Goal: Task Accomplishment & Management: Use online tool/utility

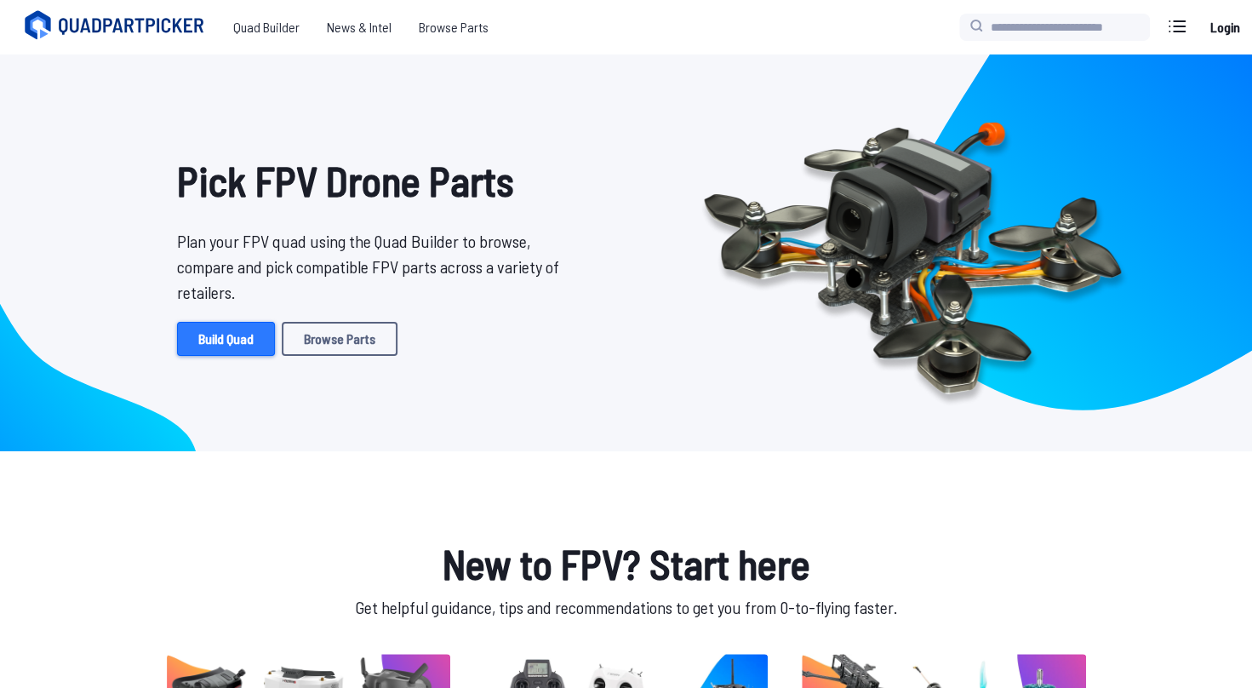
click at [233, 347] on link "Build Quad" at bounding box center [226, 339] width 98 height 34
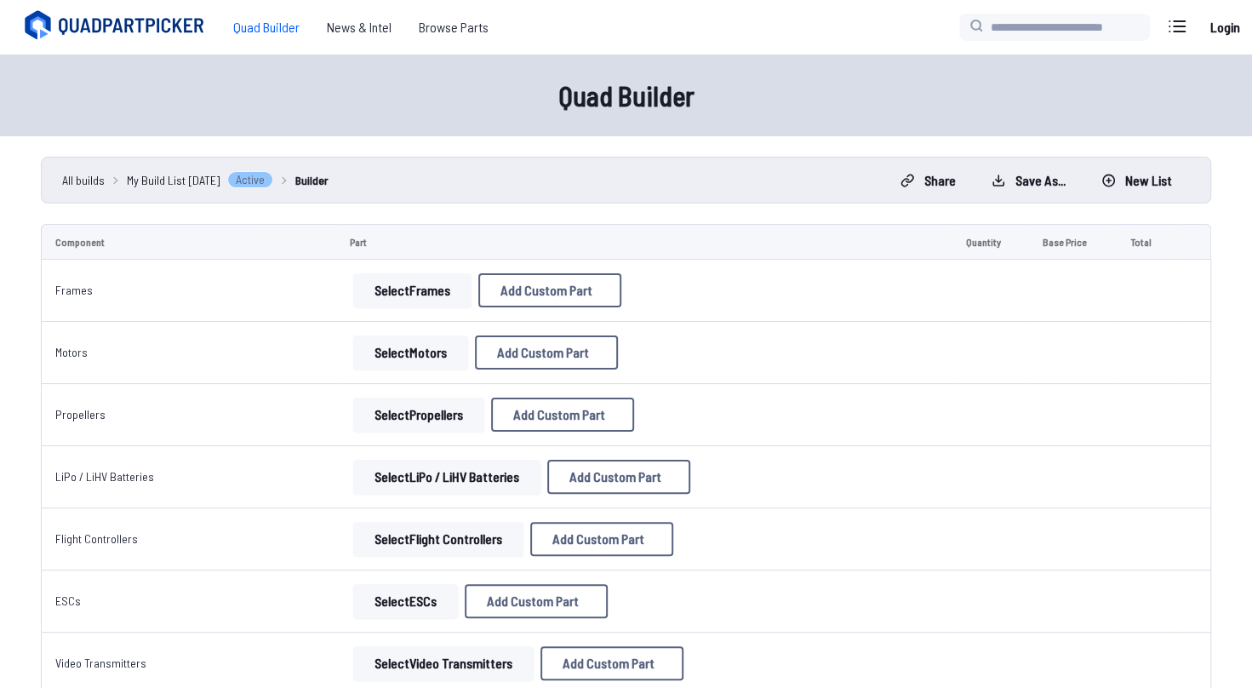
click at [399, 298] on button "Select Frames" at bounding box center [412, 290] width 118 height 34
click at [408, 282] on button "Select Frames" at bounding box center [412, 290] width 118 height 34
click at [388, 273] on button "Select Frames" at bounding box center [412, 290] width 118 height 34
click at [577, 297] on button "Add Custom Part" at bounding box center [549, 290] width 143 height 34
select select "**********"
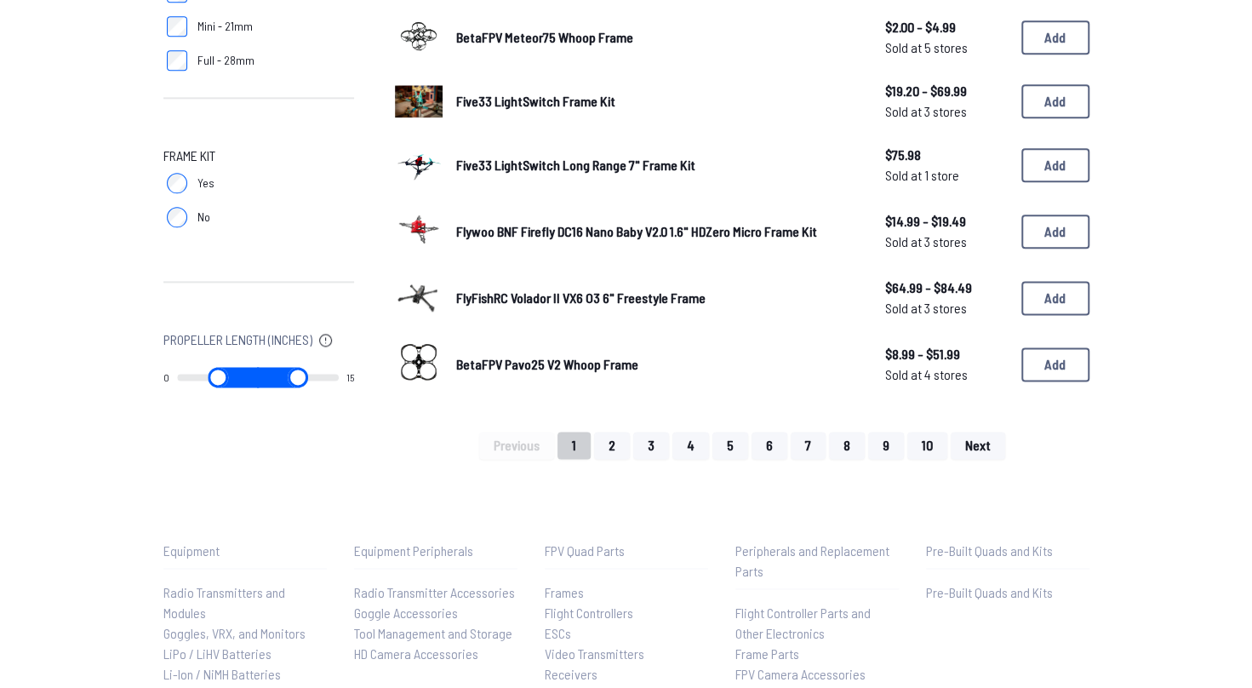
scroll to position [1128, 0]
click at [606, 444] on button "2" at bounding box center [612, 444] width 36 height 27
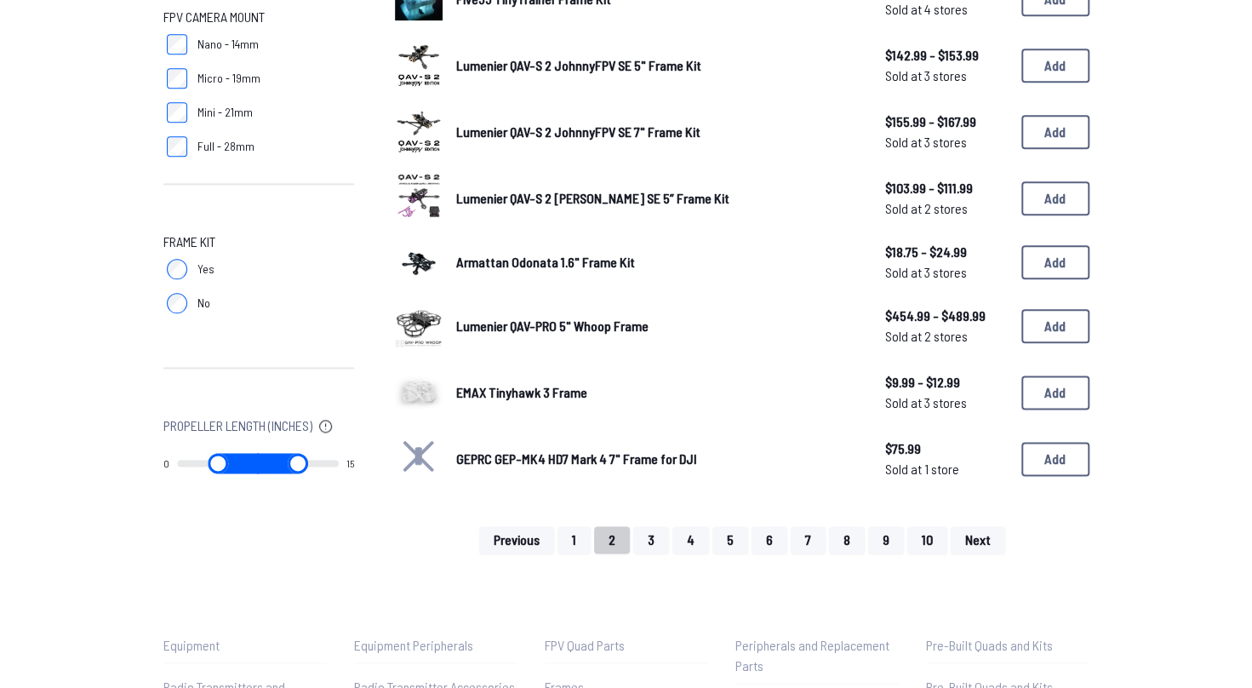
scroll to position [1096, 0]
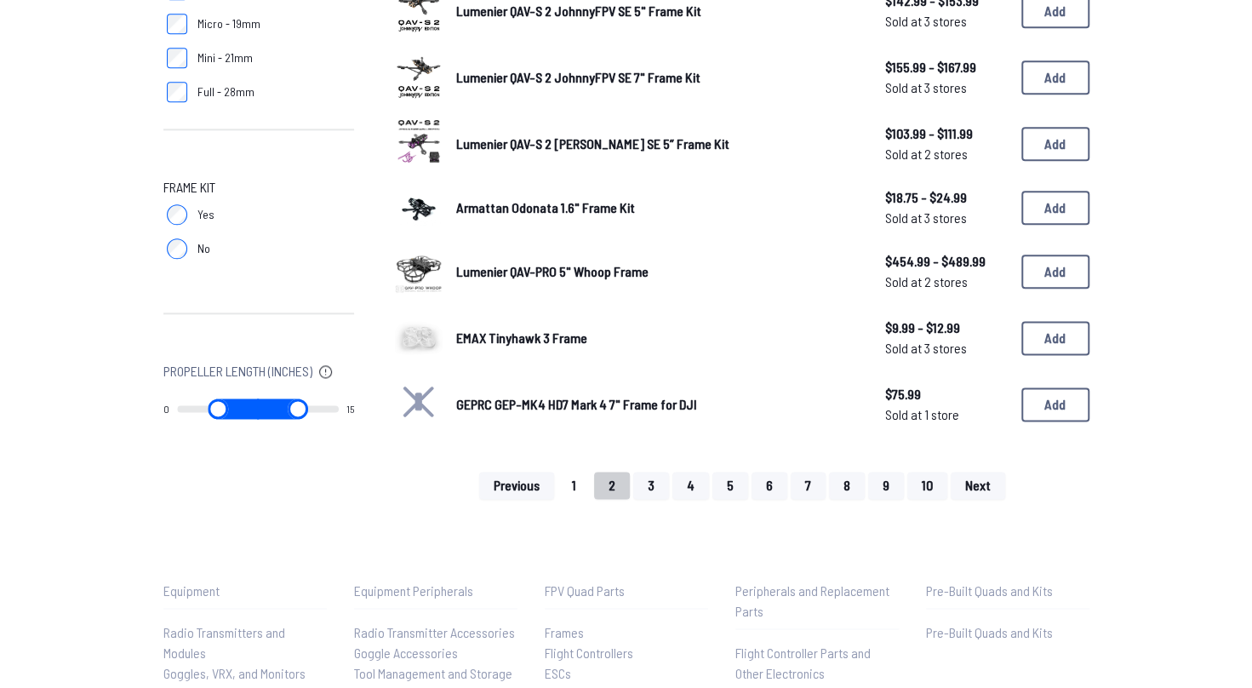
click at [588, 485] on button "1" at bounding box center [573, 484] width 33 height 27
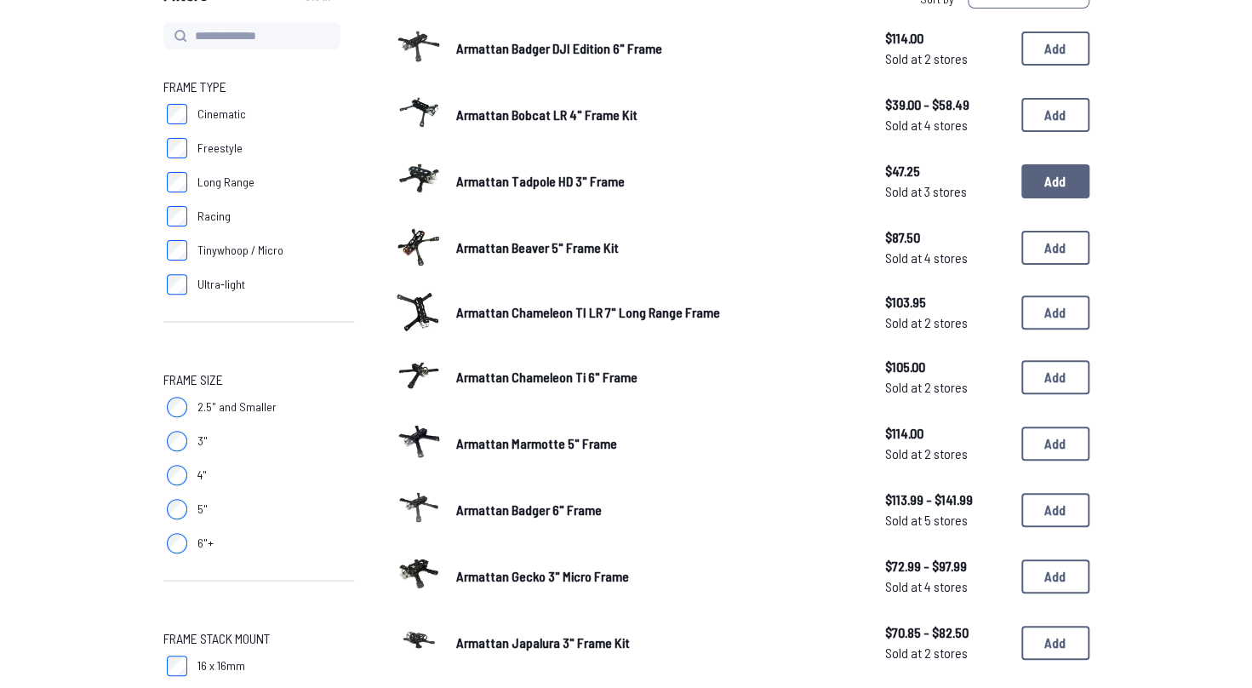
scroll to position [123, 0]
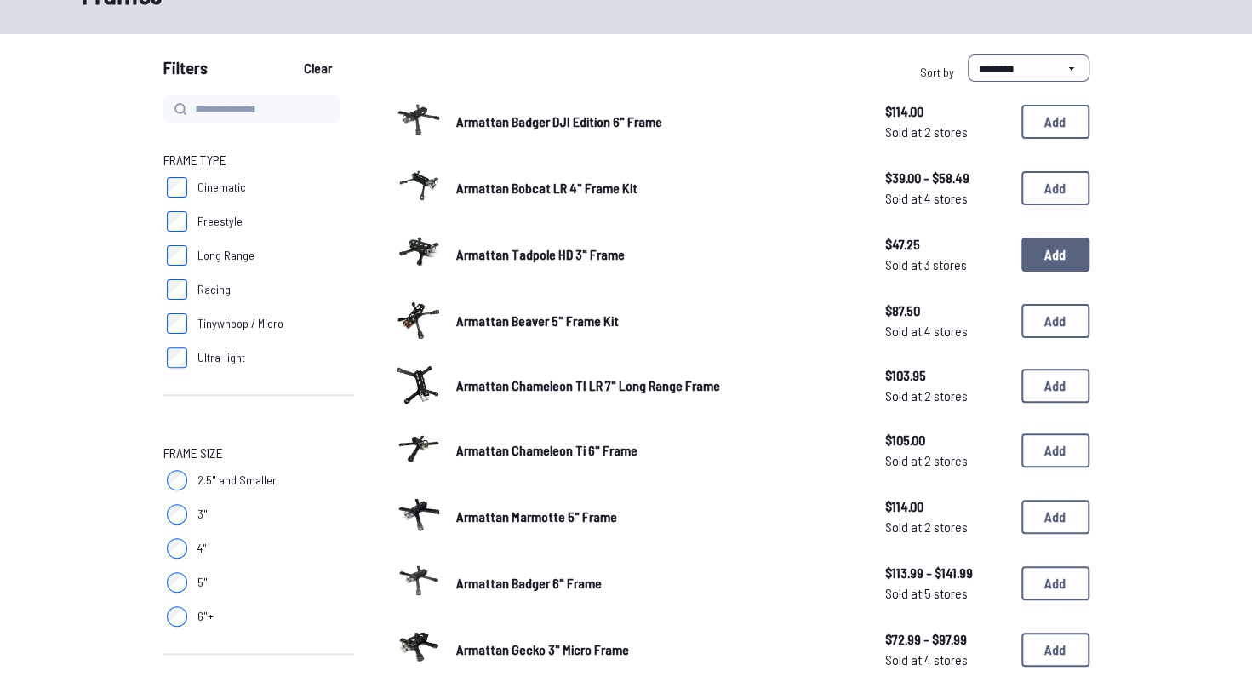
click at [1060, 253] on button "Add" at bounding box center [1055, 254] width 68 height 34
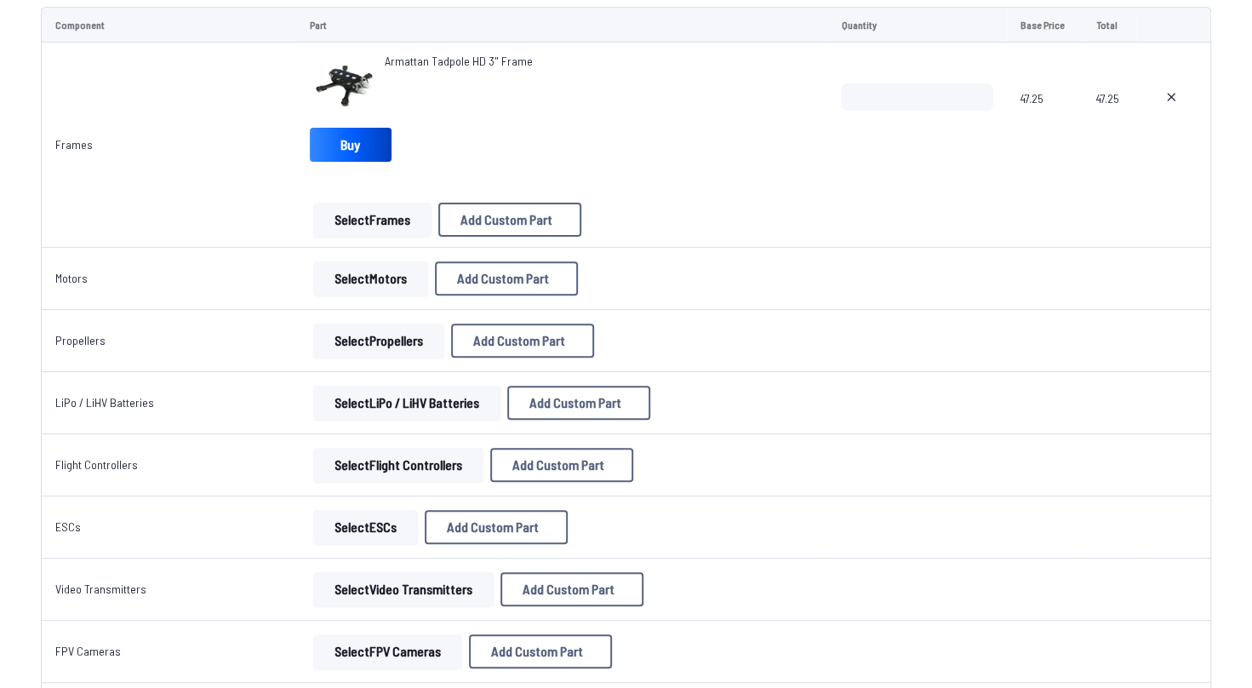
scroll to position [228, 0]
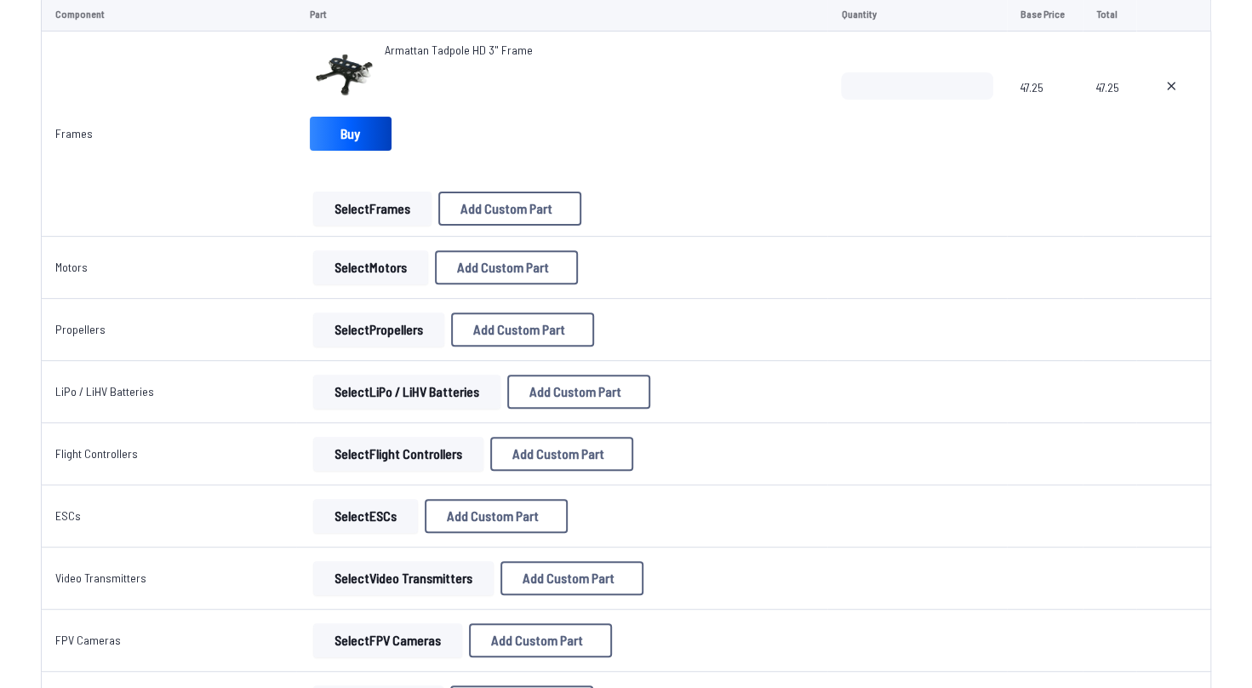
click at [339, 262] on button "Select Motors" at bounding box center [370, 267] width 115 height 34
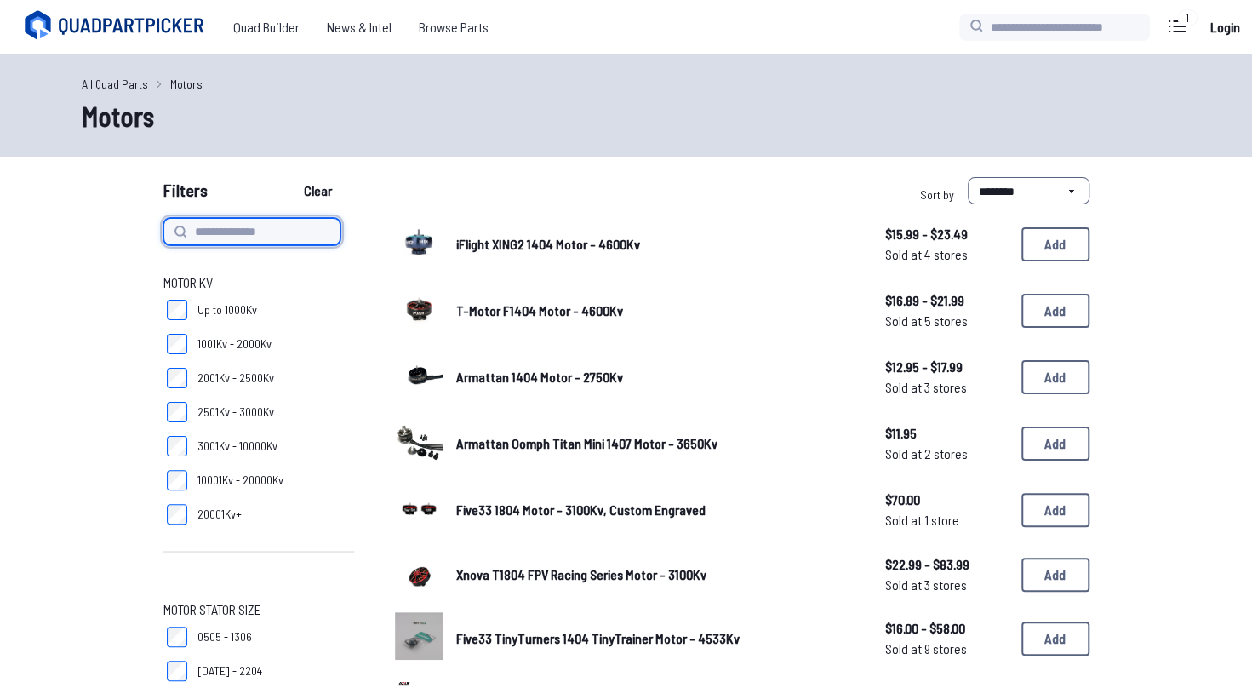
click at [230, 243] on input at bounding box center [251, 231] width 177 height 27
click at [584, 90] on ul "All Quad Parts Motors" at bounding box center [626, 84] width 1089 height 18
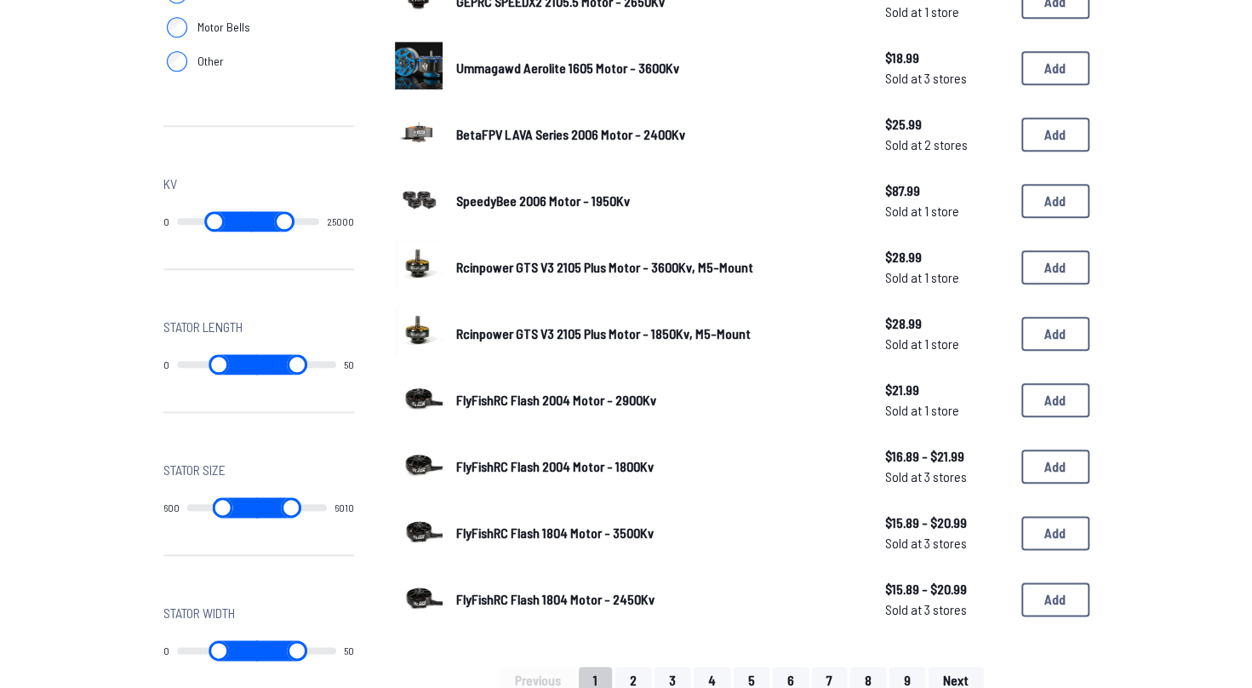
scroll to position [905, 0]
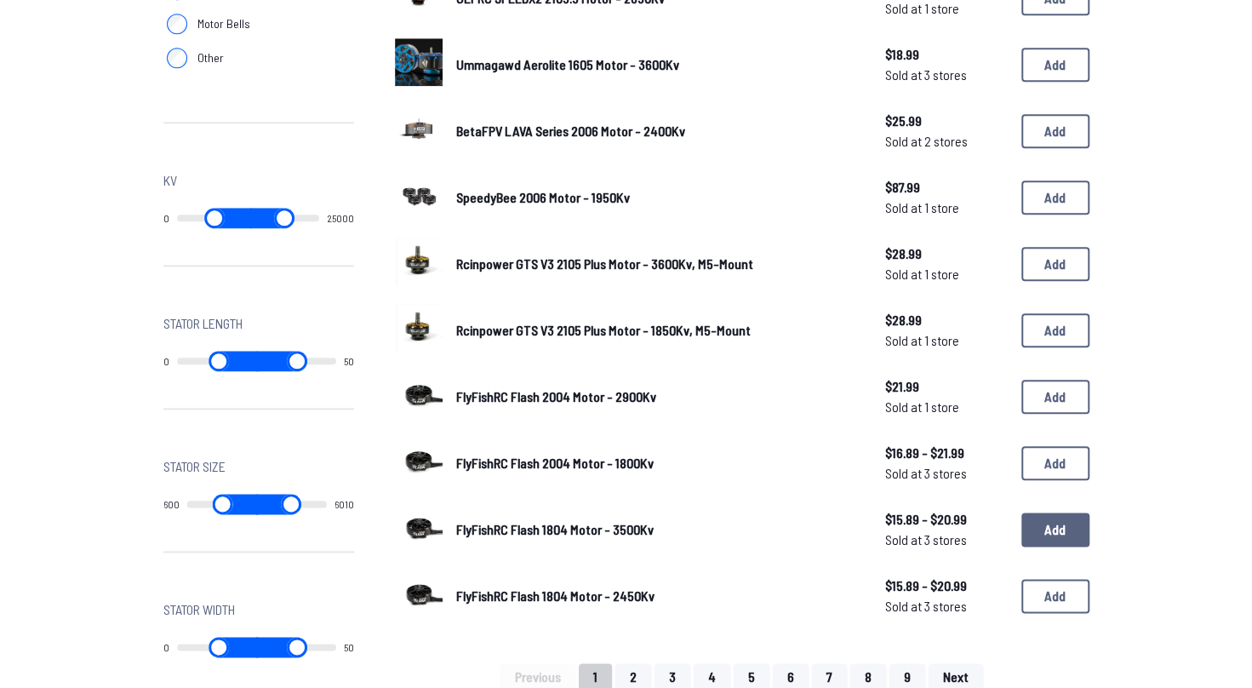
click at [1043, 539] on button "Add" at bounding box center [1055, 529] width 68 height 34
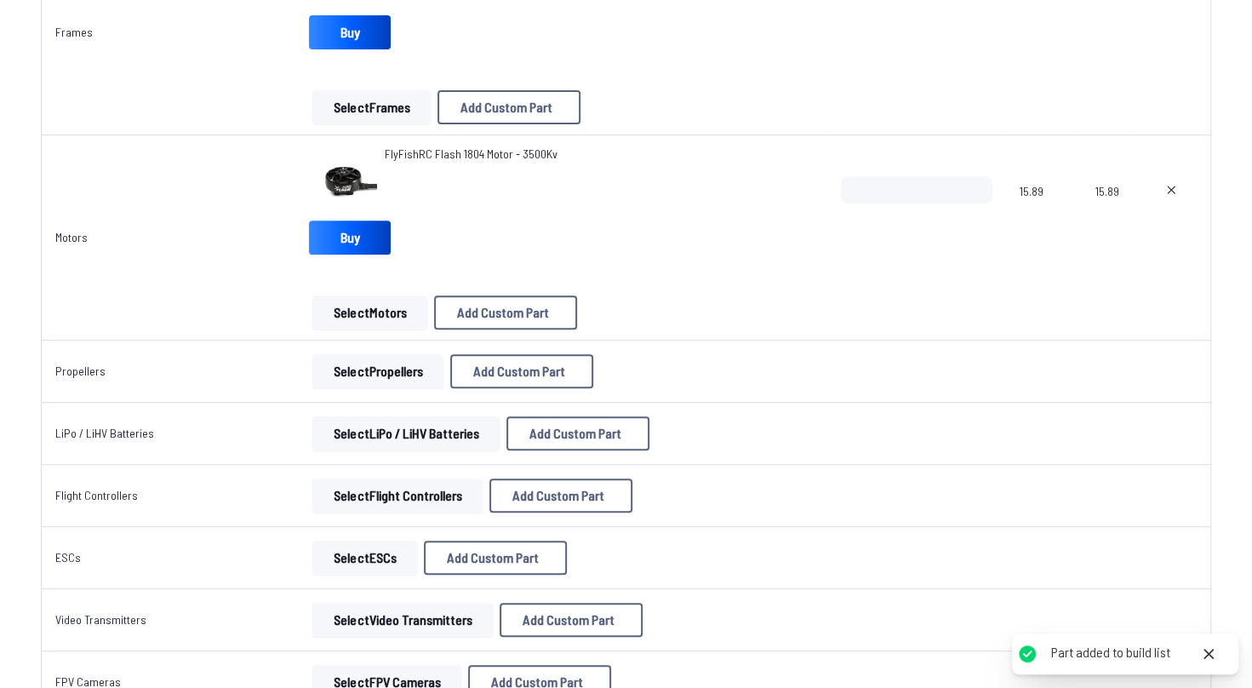
scroll to position [351, 0]
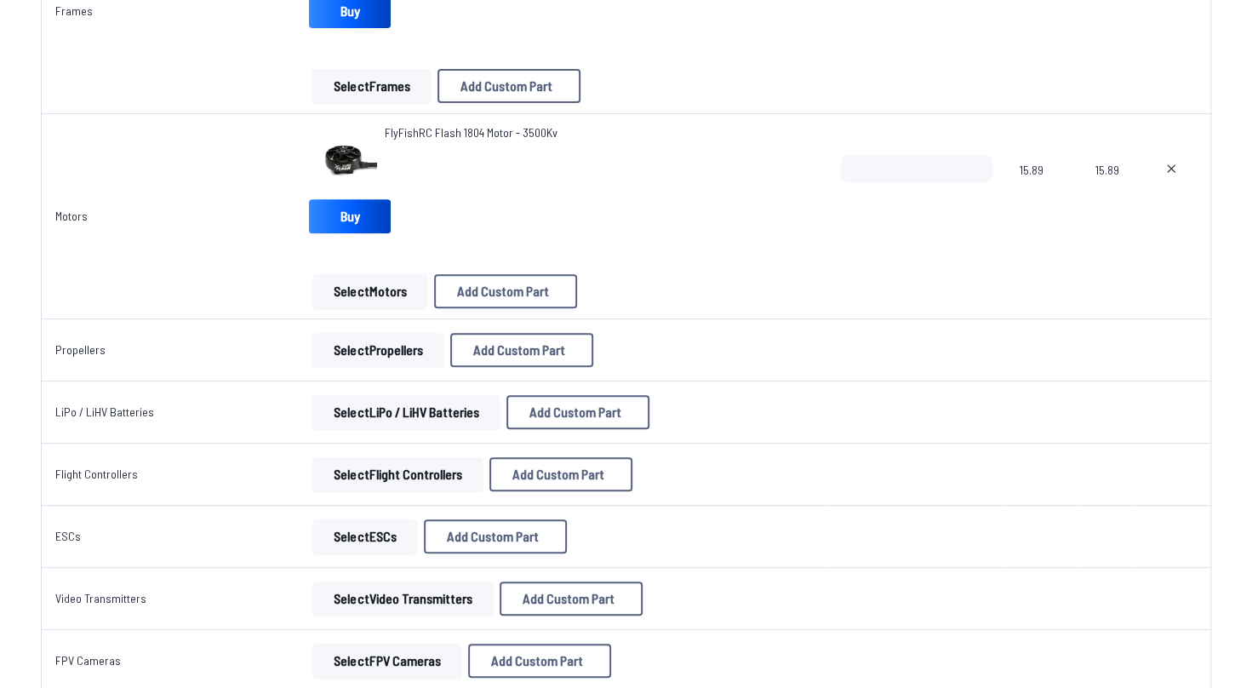
click at [426, 353] on button "Select Propellers" at bounding box center [377, 350] width 131 height 34
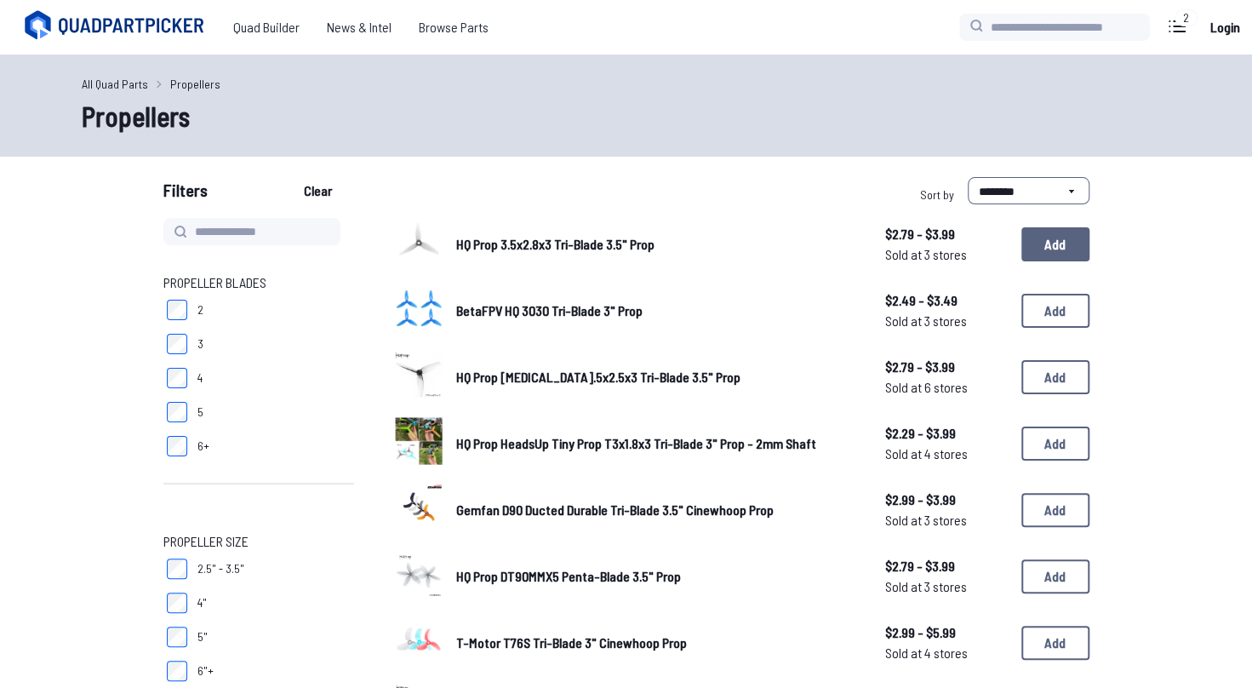
click at [1026, 249] on button "Add" at bounding box center [1055, 244] width 68 height 34
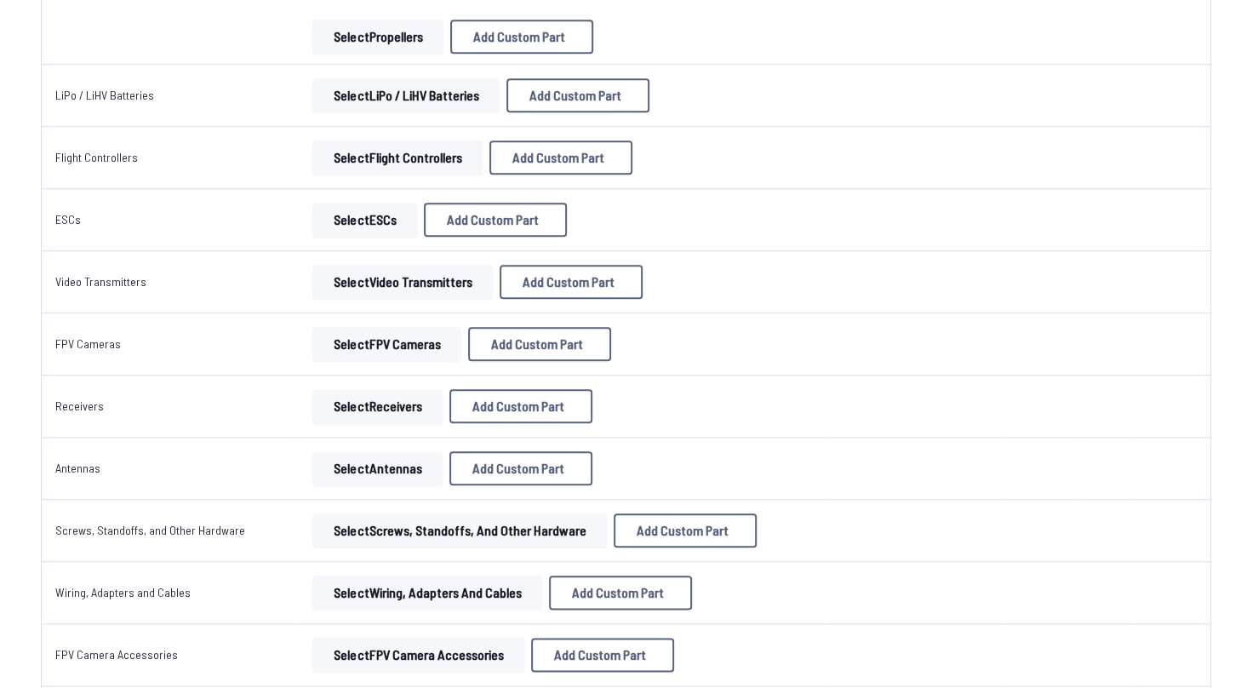
scroll to position [731, 0]
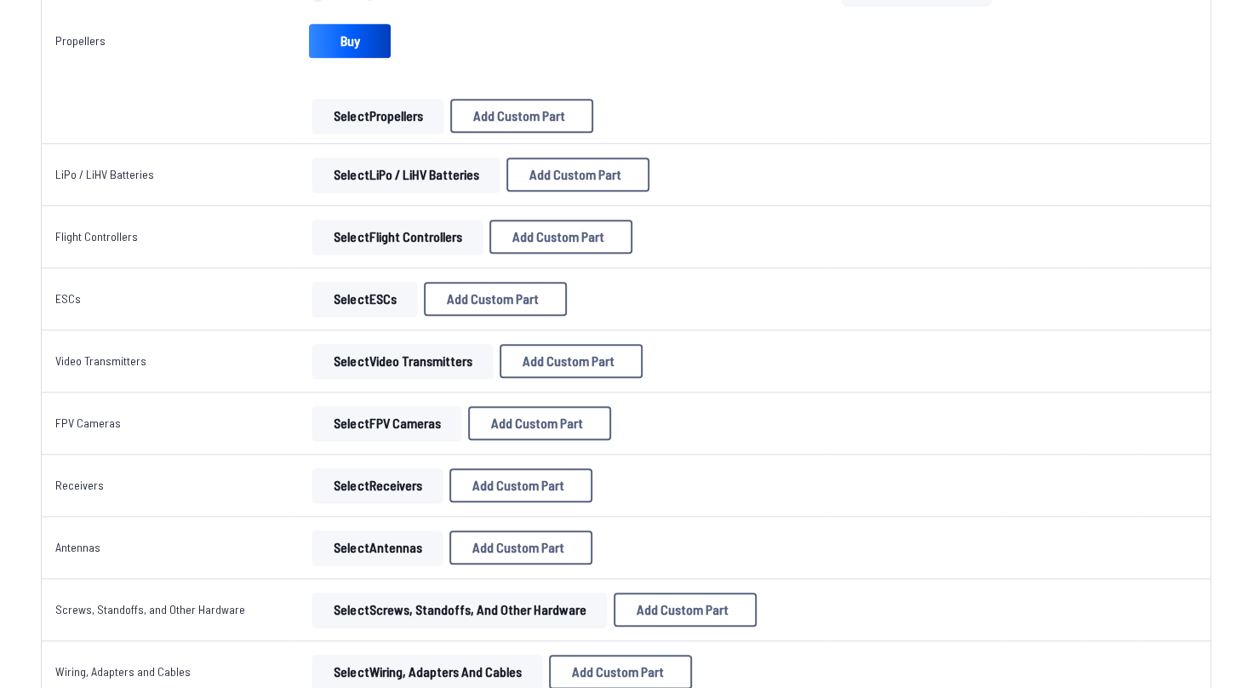
click at [397, 215] on td "Select Flight Controllers Add Custom Part Add Custom Part Part name* Brand / Ma…" at bounding box center [560, 237] width 531 height 62
click at [402, 227] on button "Select Flight Controllers" at bounding box center [397, 237] width 170 height 34
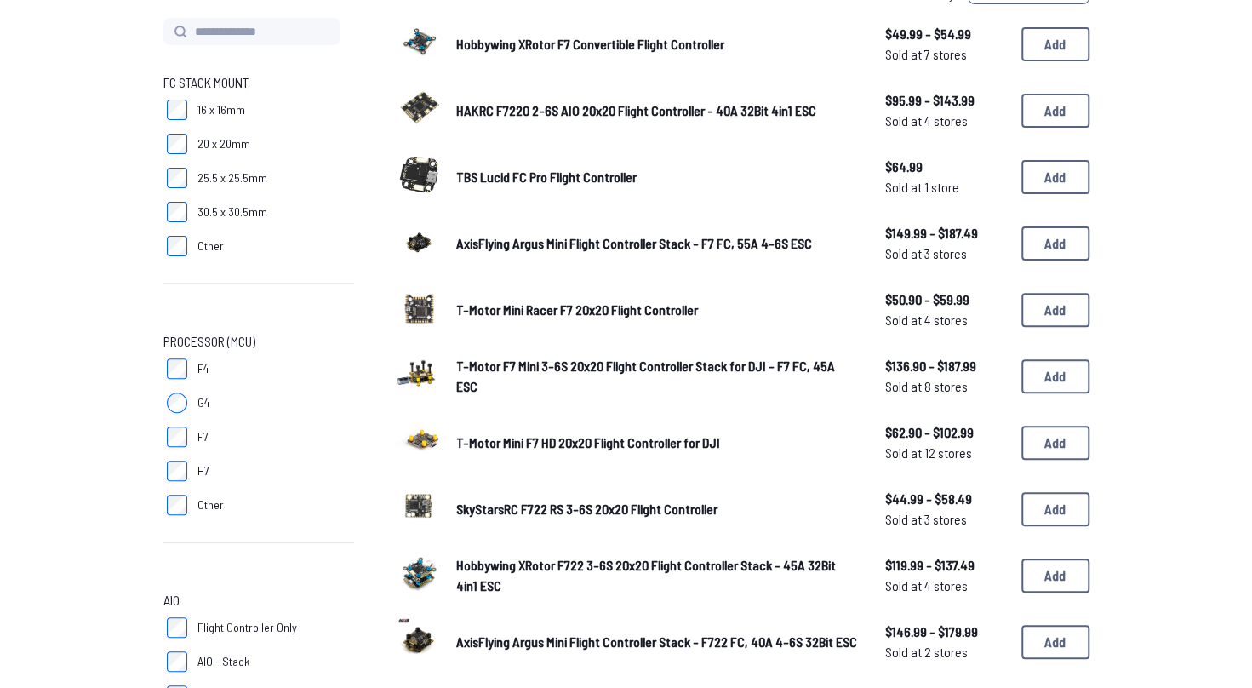
scroll to position [412, 0]
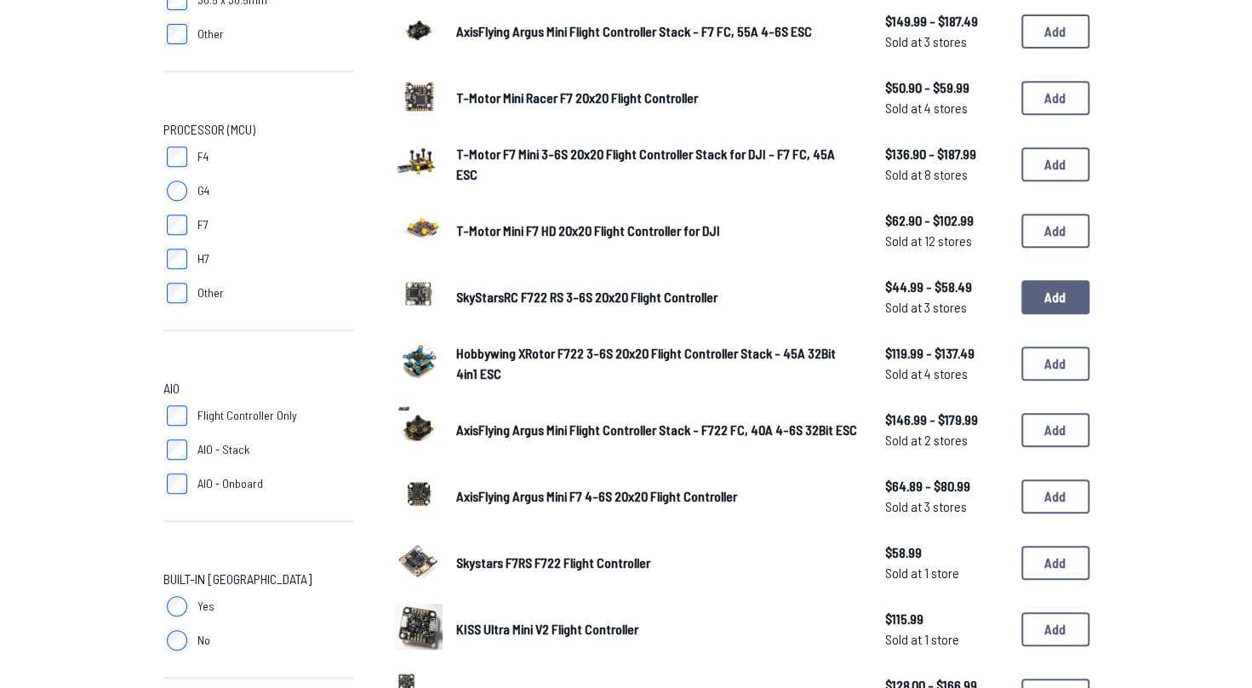
click at [1054, 313] on button "Add" at bounding box center [1055, 297] width 68 height 34
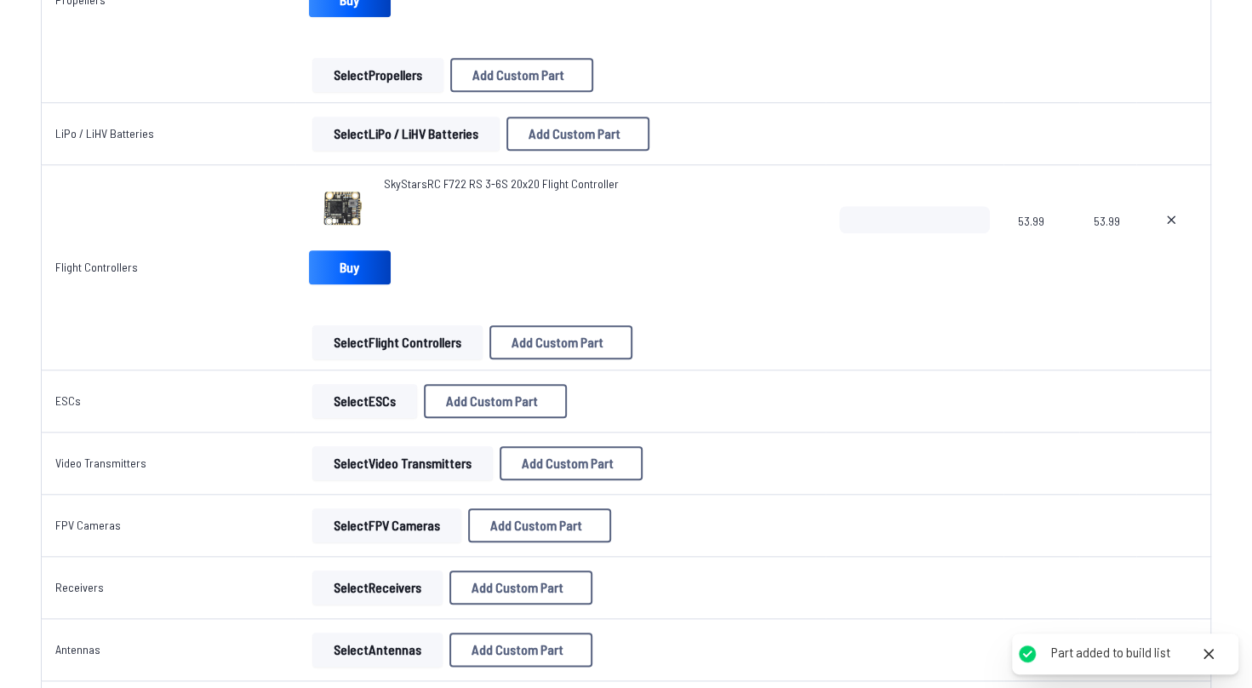
scroll to position [773, 0]
click at [358, 391] on button "Select ESCs" at bounding box center [364, 400] width 105 height 34
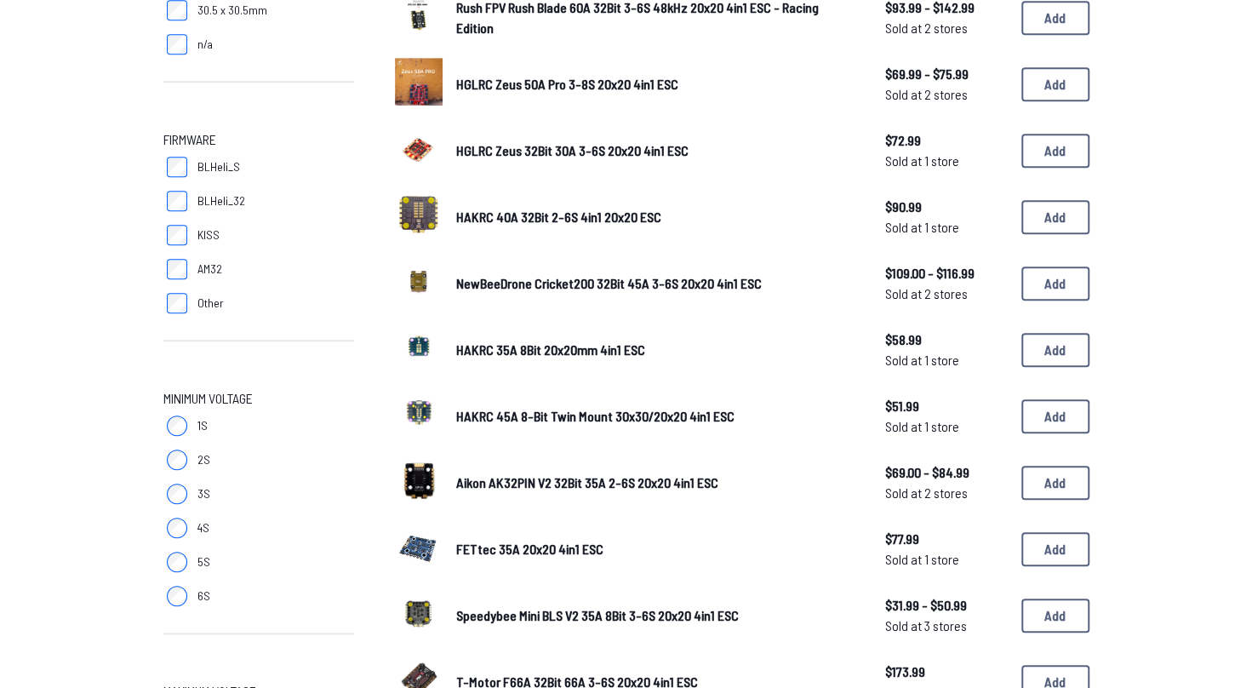
scroll to position [711, 0]
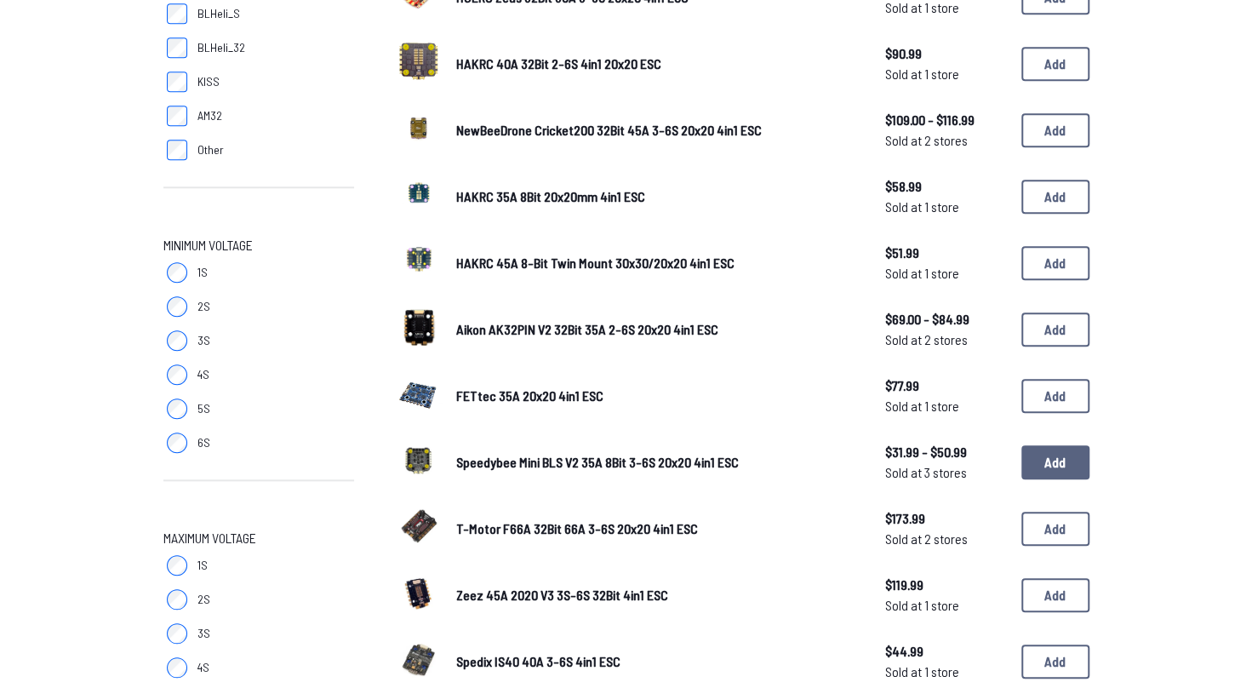
click at [1062, 467] on button "Add" at bounding box center [1055, 462] width 68 height 34
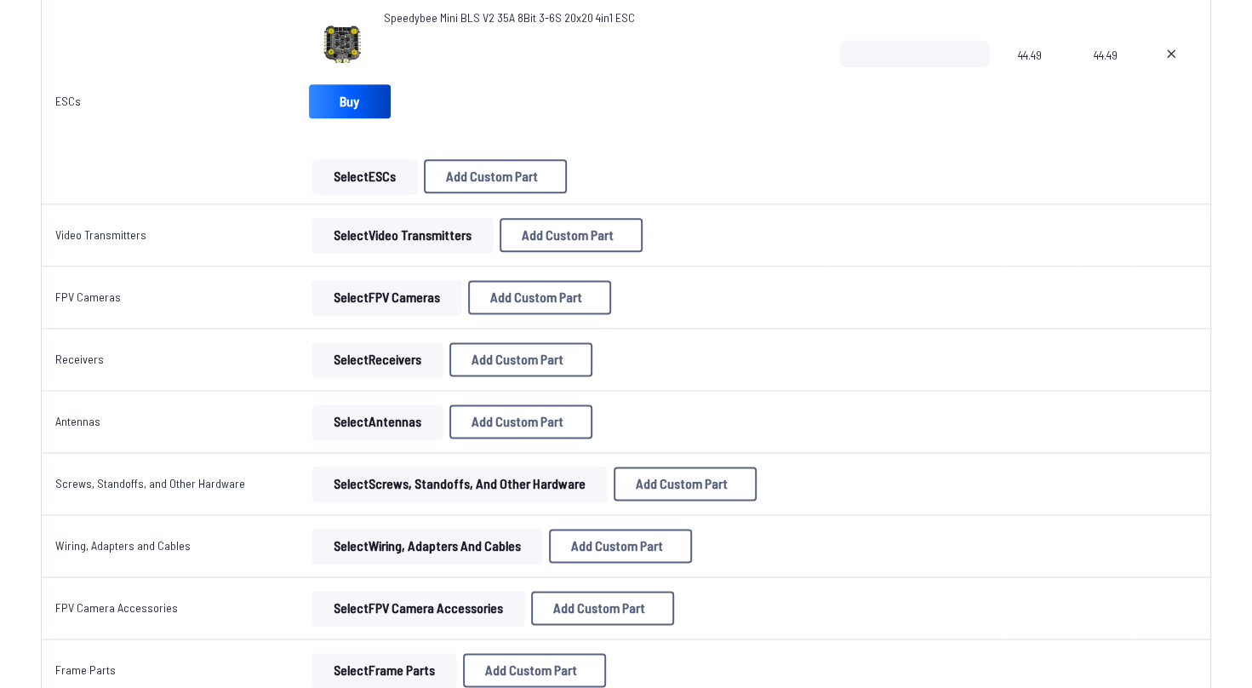
scroll to position [1156, 0]
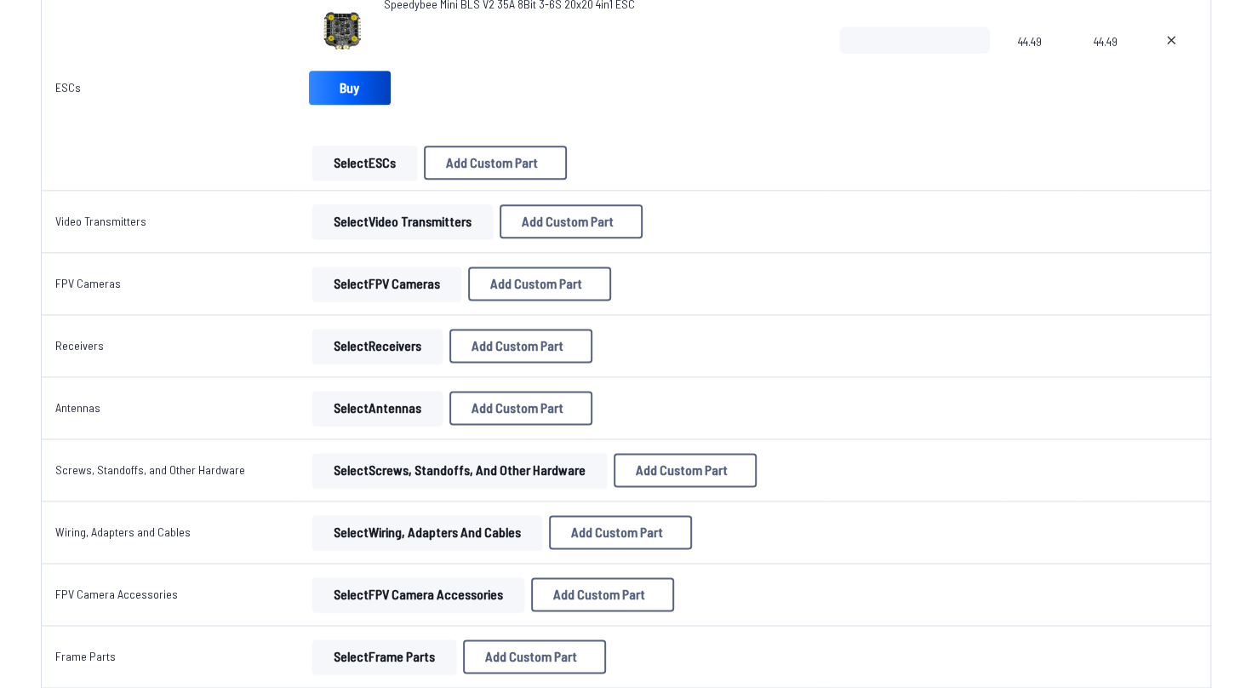
click at [455, 214] on button "Select Video Transmitters" at bounding box center [402, 221] width 180 height 34
